Goal: Communication & Community: Answer question/provide support

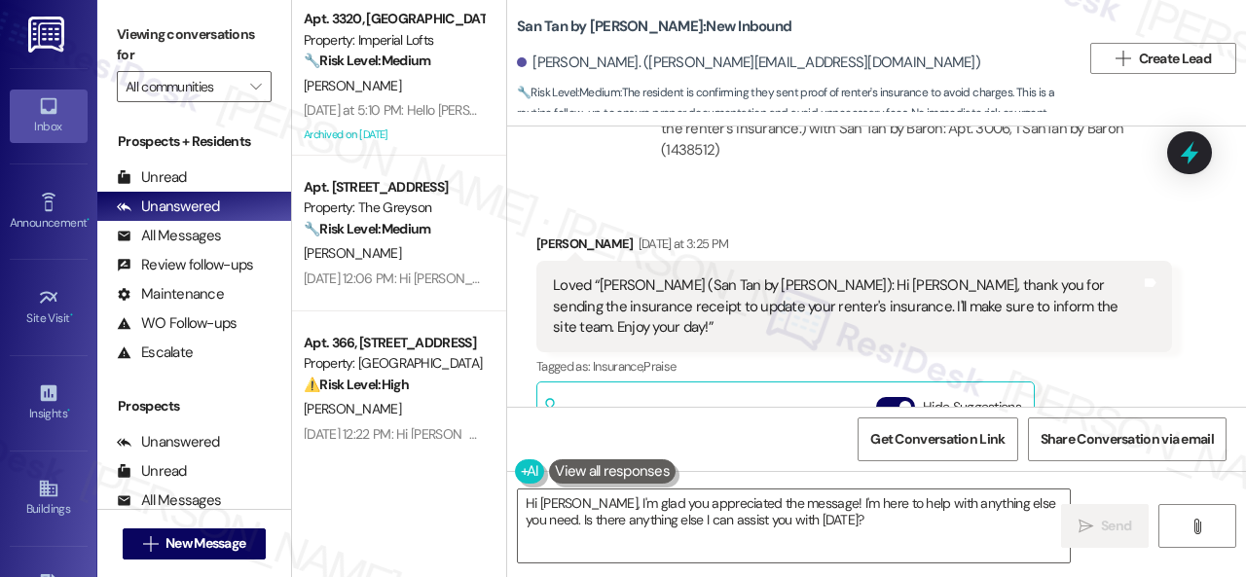
scroll to position [4733, 0]
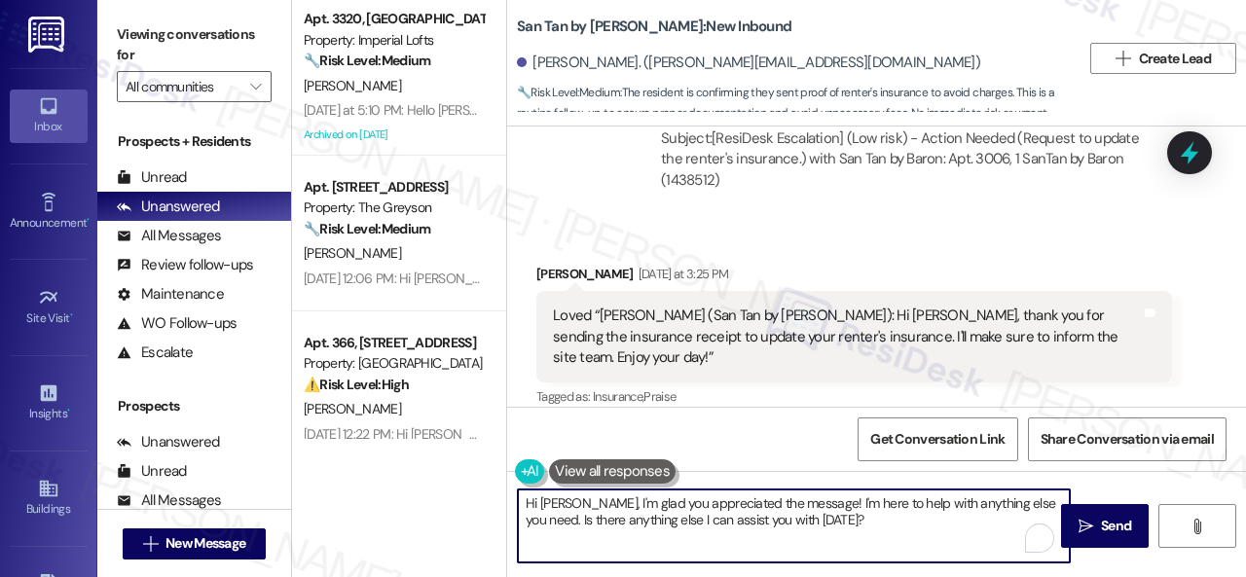
drag, startPoint x: 573, startPoint y: 501, endPoint x: 829, endPoint y: 525, distance: 257.1
click at [829, 525] on textarea "Hi Kahti, I'm glad you appreciated the message! I'm here to help with anything …" at bounding box center [794, 526] width 552 height 73
paste textarea "The site team stated that the leasing office was closed yesterday for the holid…"
click at [574, 499] on textarea "Hi Kahti, The site team stated that the leasing office was closed yesterday for…" at bounding box center [794, 526] width 552 height 73
click at [574, 500] on textarea "Hi Kahti, The site team stated that the leasing office was closed yesterday for…" at bounding box center [794, 526] width 552 height 73
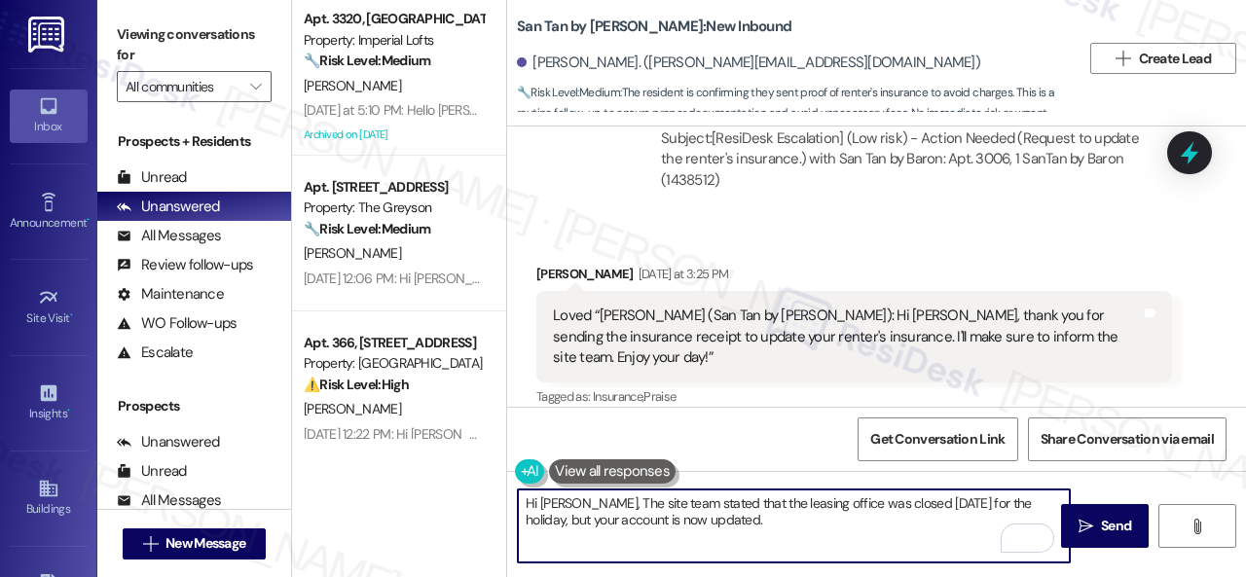
click at [574, 500] on textarea "Hi Kahti, The site team stated that the leasing office was closed yesterday for…" at bounding box center [794, 526] width 552 height 73
click at [571, 498] on textarea "Hi Kahti, The site team stated that the leasing office was closed yesterday for…" at bounding box center [794, 526] width 552 height 73
click at [791, 531] on textarea "Hi Kahti, the site team stated that the leasing office was closed yesterday for…" at bounding box center [794, 526] width 552 height 73
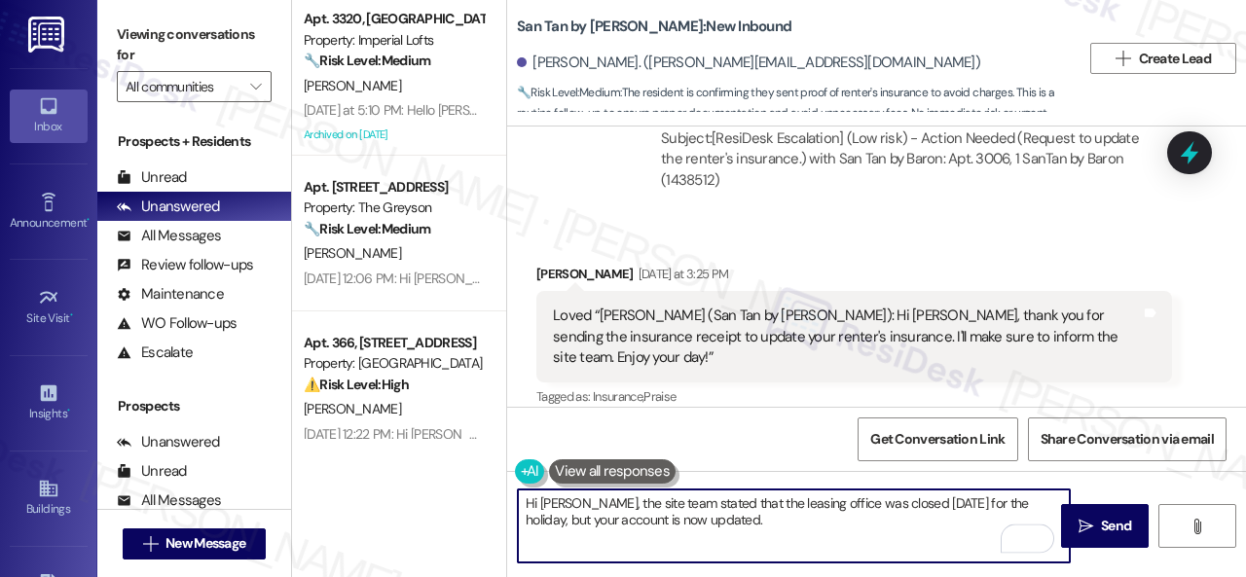
click at [738, 519] on textarea "Hi Kahti, the site team stated that the leasing office was closed yesterday for…" at bounding box center [794, 526] width 552 height 73
type textarea "Hi Kahti, the site team stated that the leasing office was closed yesterday for…"
click at [1107, 535] on span "Send" at bounding box center [1116, 526] width 30 height 20
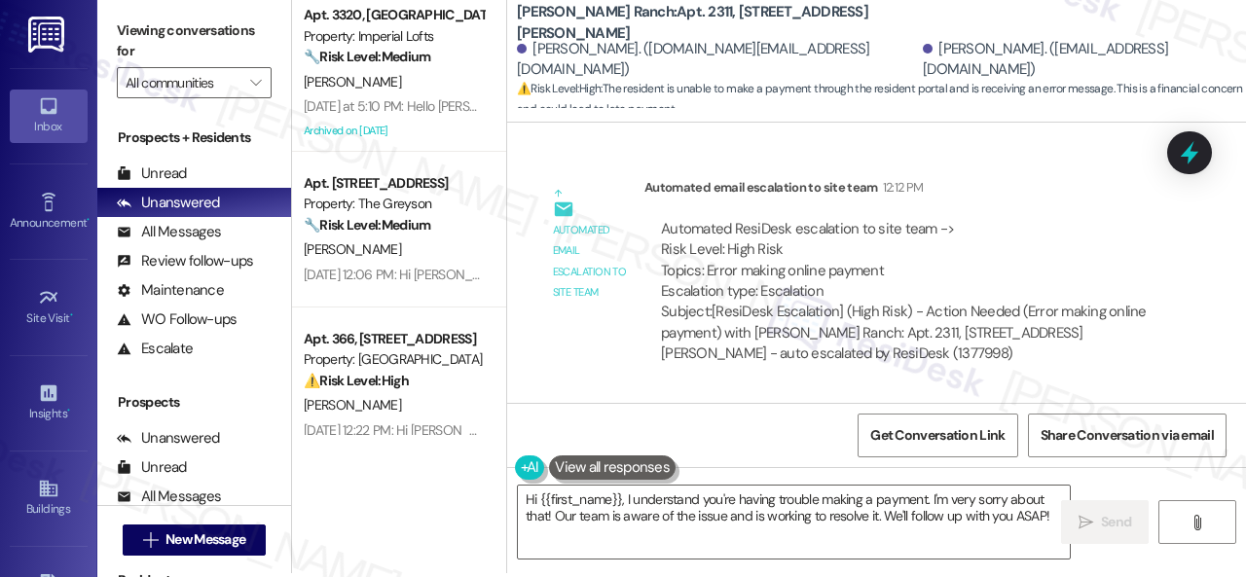
scroll to position [6, 0]
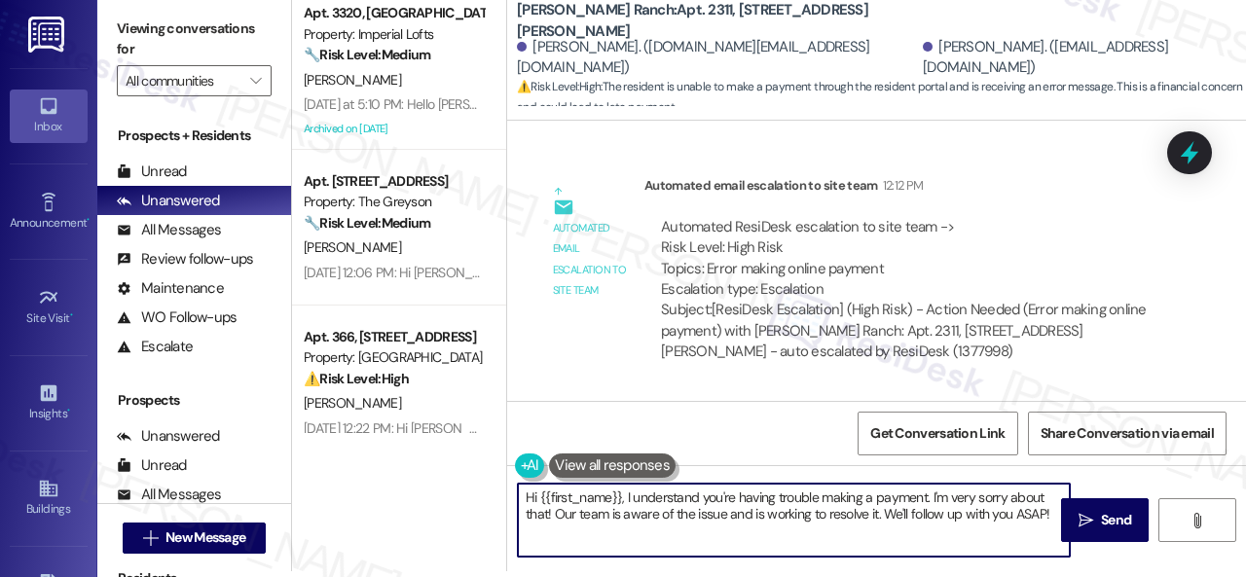
drag, startPoint x: 525, startPoint y: 499, endPoint x: 1082, endPoint y: 596, distance: 565.2
click at [1082, 576] on html "Inbox Go to Inbox Announcement • Send A Text Announcement Site Visit • Go to Si…" at bounding box center [623, 288] width 1246 height 577
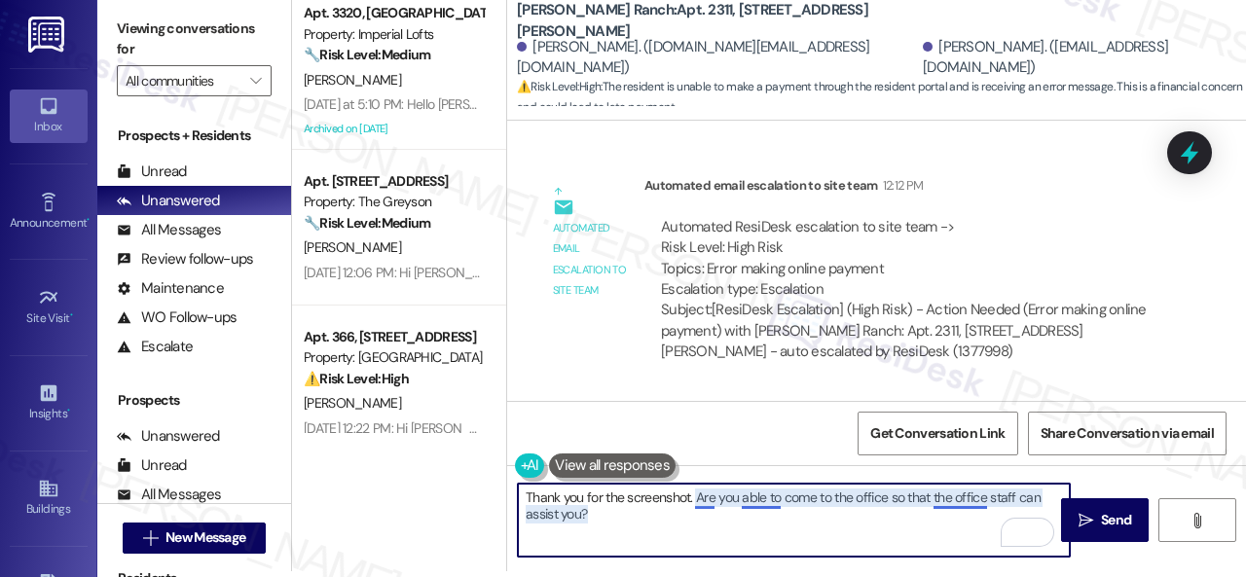
click at [698, 498] on textarea "Thank you for the screenshot. Are you able to come to the office so that the of…" at bounding box center [794, 520] width 552 height 73
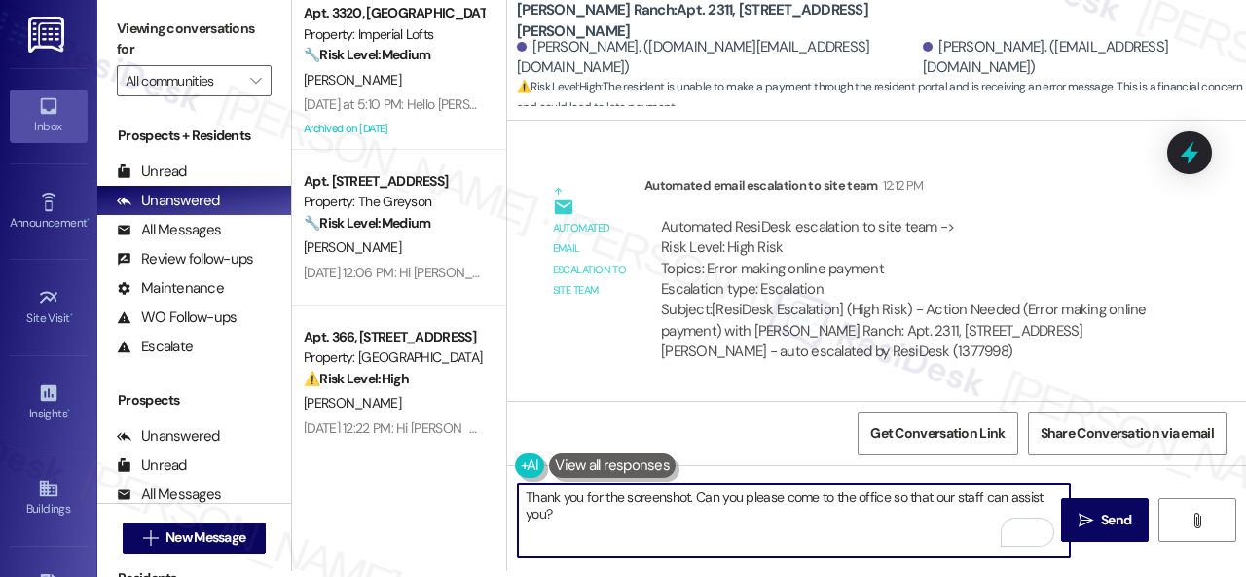
click at [647, 511] on textarea "Thank you for the screenshot. Can you please come to the office so that our sta…" at bounding box center [794, 520] width 552 height 73
type textarea "Thank you for the screenshot. Can you please come to the office so that our sta…"
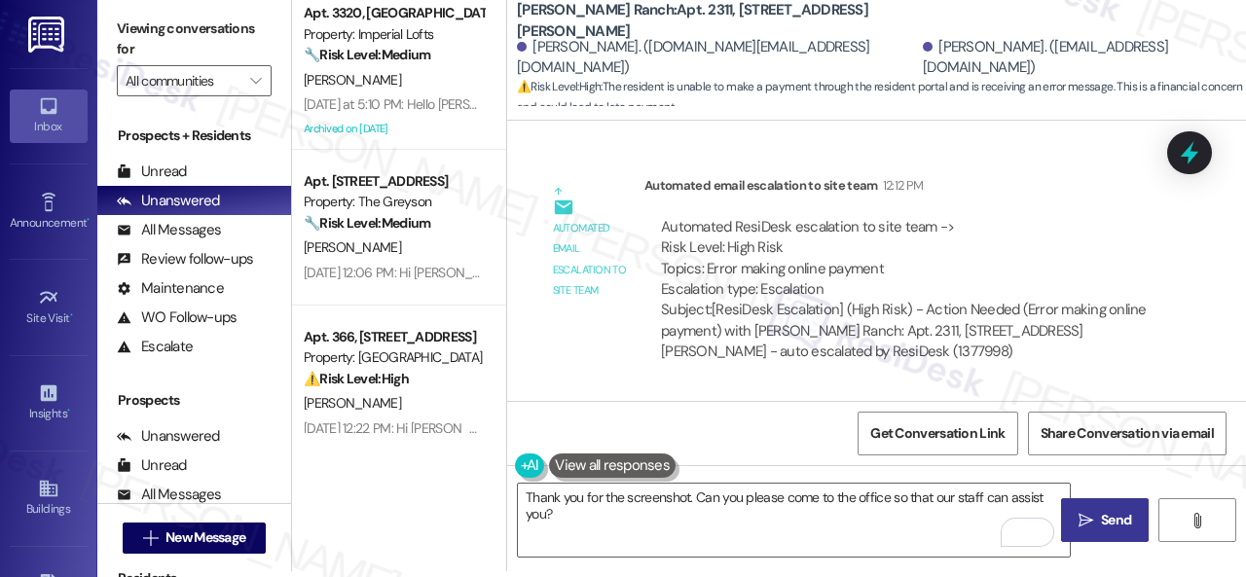
click at [1114, 519] on span "Send" at bounding box center [1116, 520] width 30 height 20
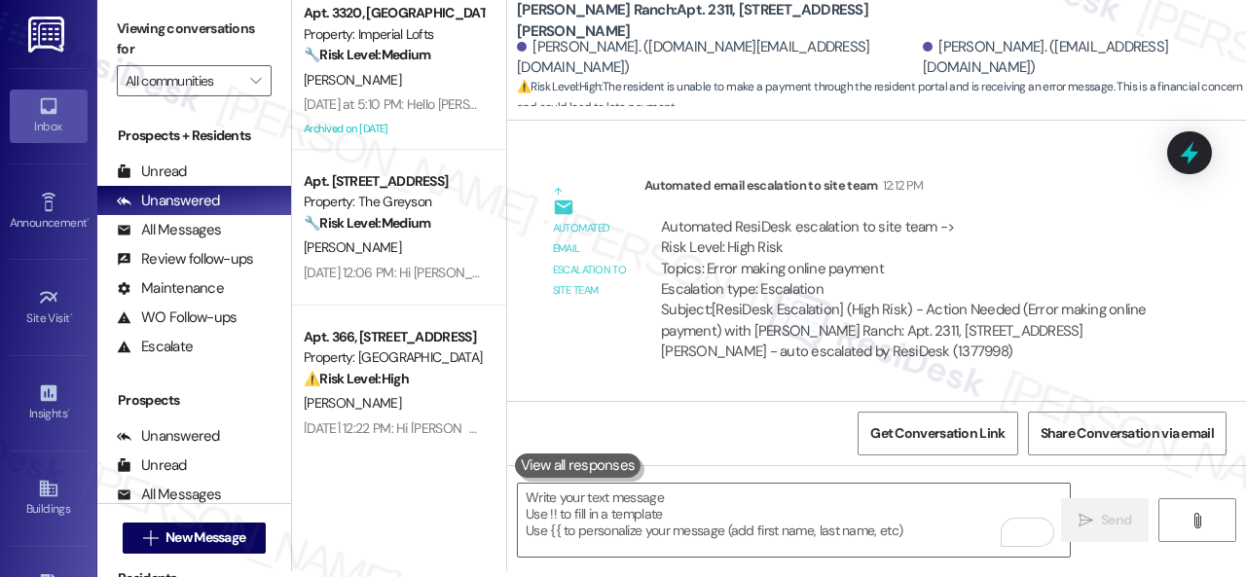
scroll to position [9869, 0]
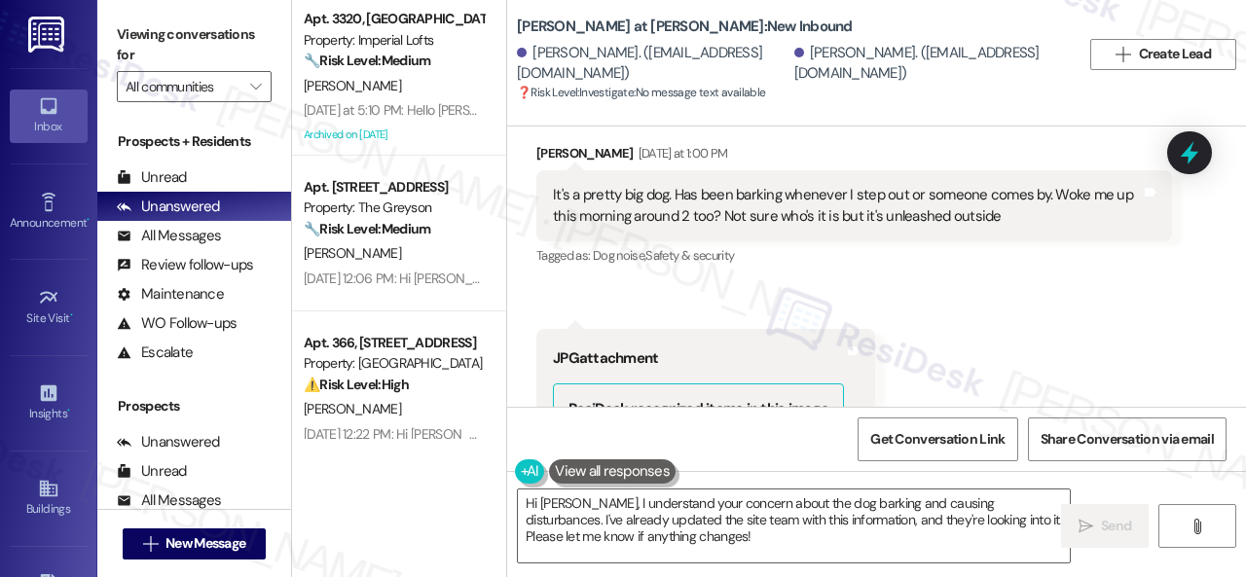
scroll to position [2185, 0]
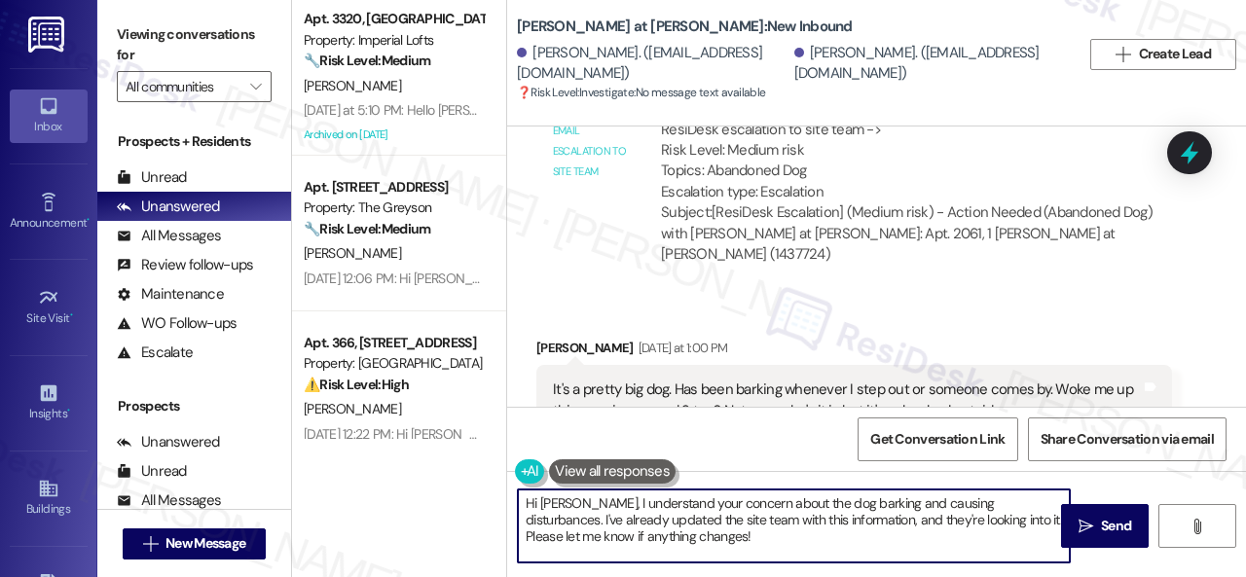
drag, startPoint x: 563, startPoint y: 501, endPoint x: 686, endPoint y: 534, distance: 127.8
click at [686, 534] on textarea "Hi [PERSON_NAME], I understand your concern about the dog barking and causing d…" at bounding box center [794, 526] width 552 height 73
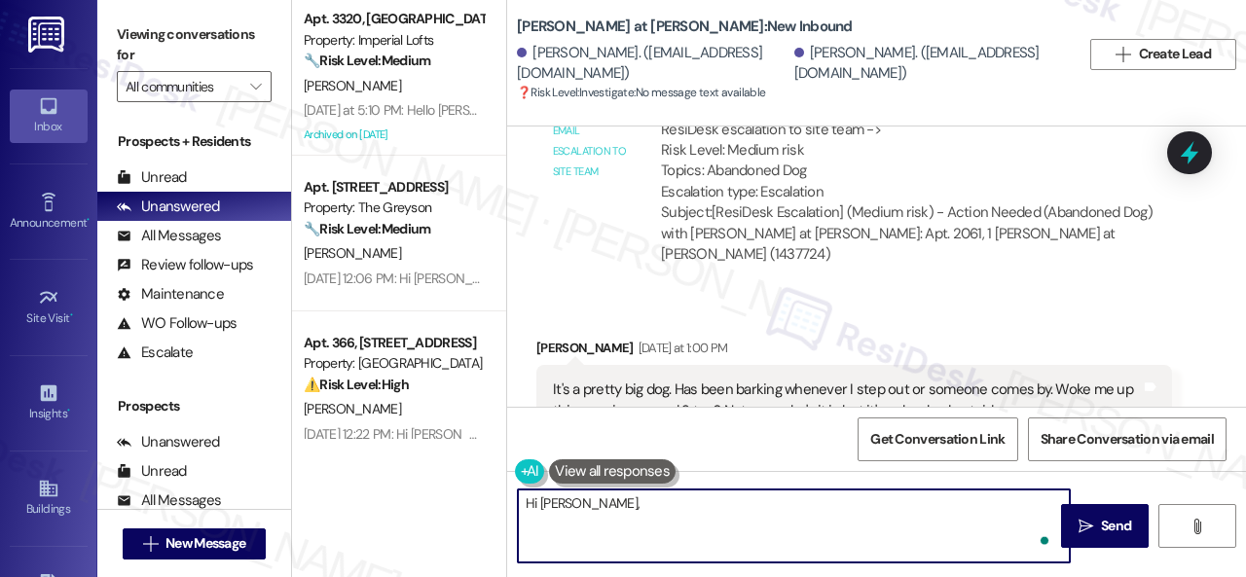
paste textarea "The site team apologizes for the disturbance. They stated that they have verifi…"
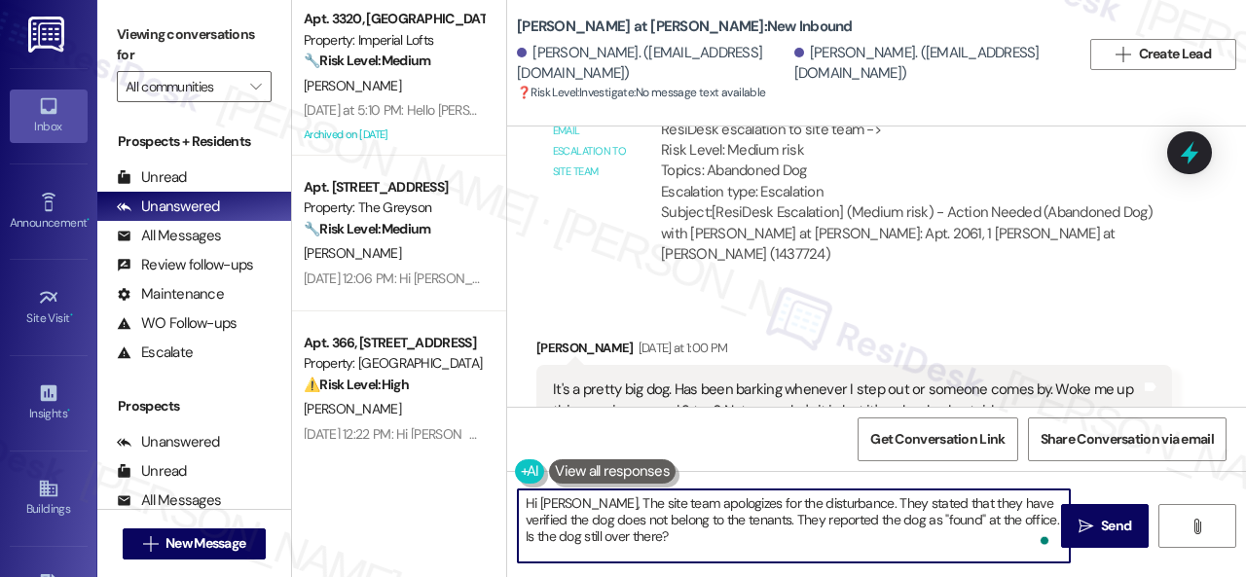
click at [567, 503] on textarea "Hi [PERSON_NAME], The site team apologizes for the disturbance. They stated tha…" at bounding box center [794, 526] width 552 height 73
type textarea "Hi [PERSON_NAME], the site team apologizes for the disturbance. They stated tha…"
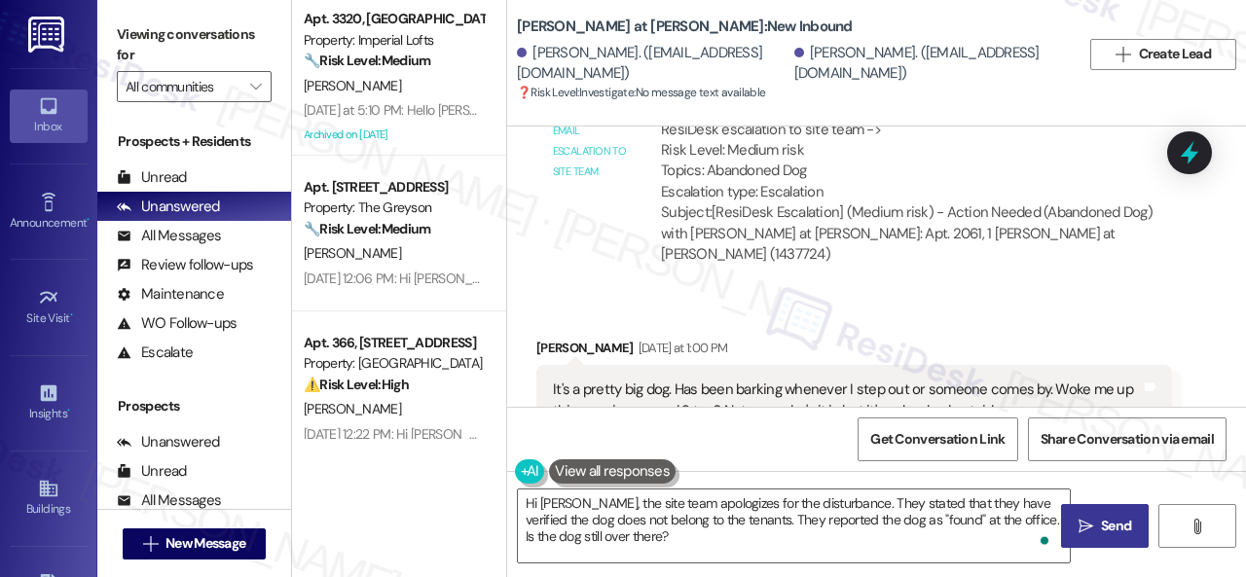
click at [1127, 529] on span "Send" at bounding box center [1116, 526] width 38 height 20
